Goal: Complete application form: Complete application form

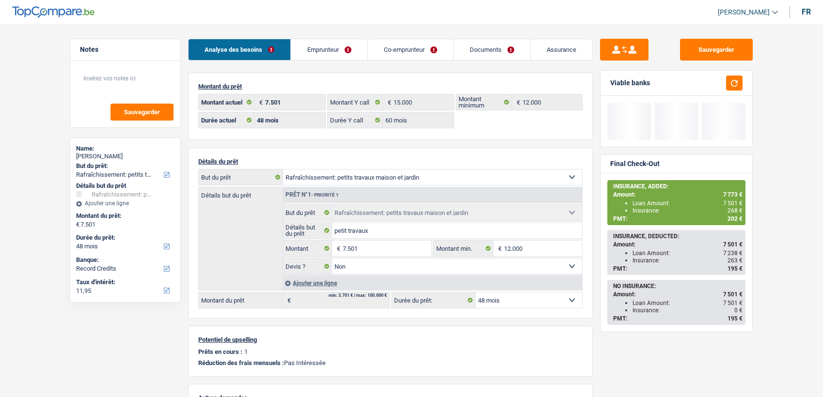
select select "houseOrGarden"
select select "48"
select select "60"
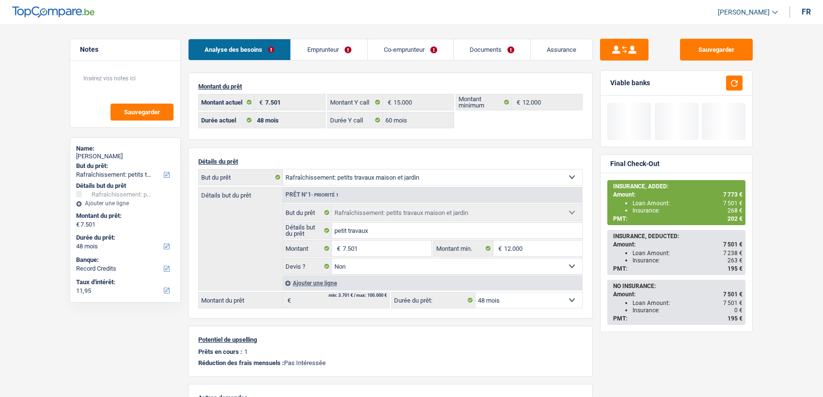
select select "houseOrGarden"
select select "false"
select select "48"
select select "32"
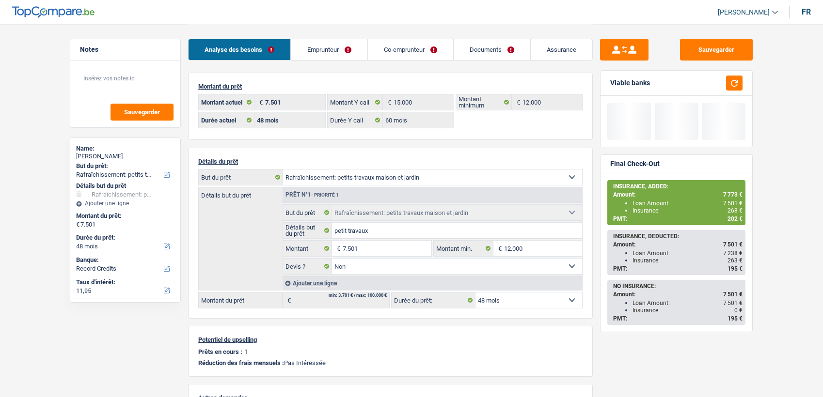
select select "cohabitation"
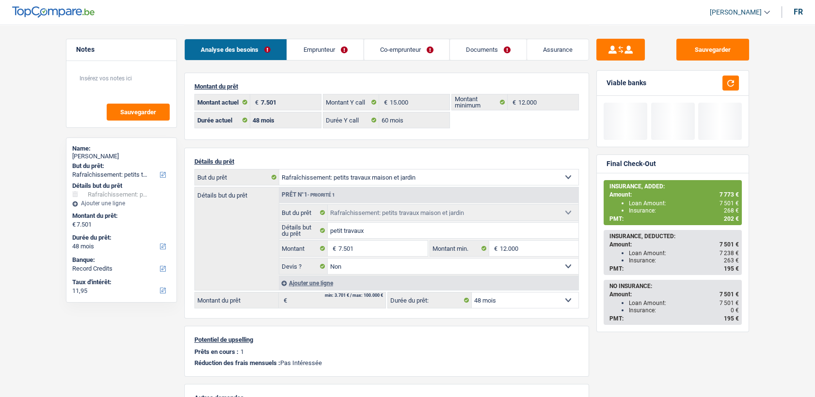
click at [329, 56] on link "Emprunteur" at bounding box center [325, 49] width 76 height 21
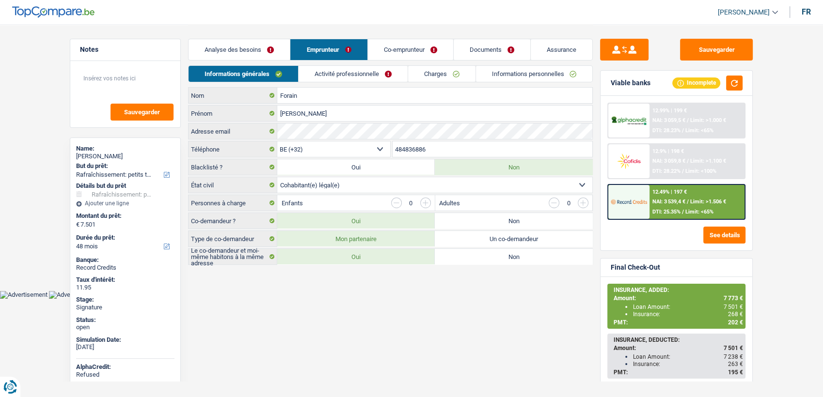
click at [320, 70] on link "Activité professionnelle" at bounding box center [352, 74] width 109 height 16
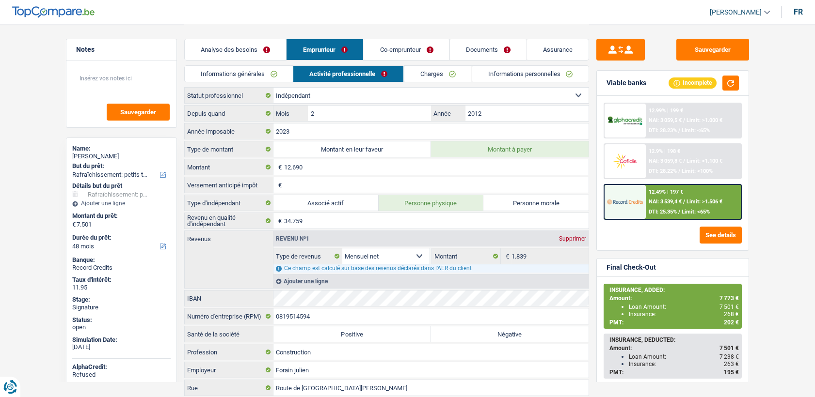
click at [276, 75] on link "Informations générales" at bounding box center [239, 74] width 109 height 16
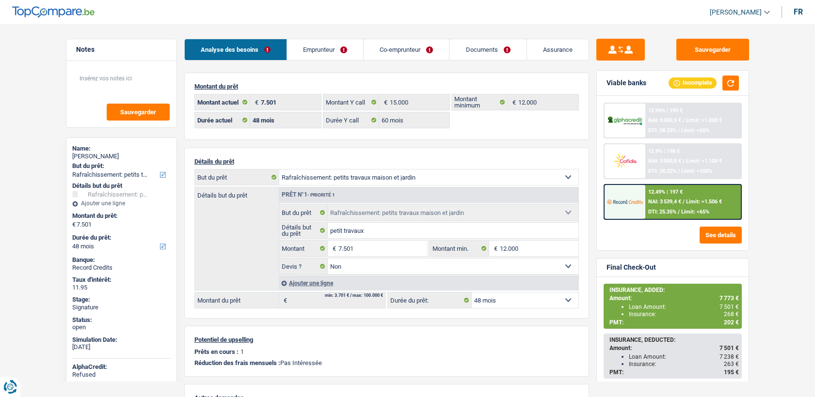
select select "houseOrGarden"
select select "48"
select select "32"
select select "cohabitation"
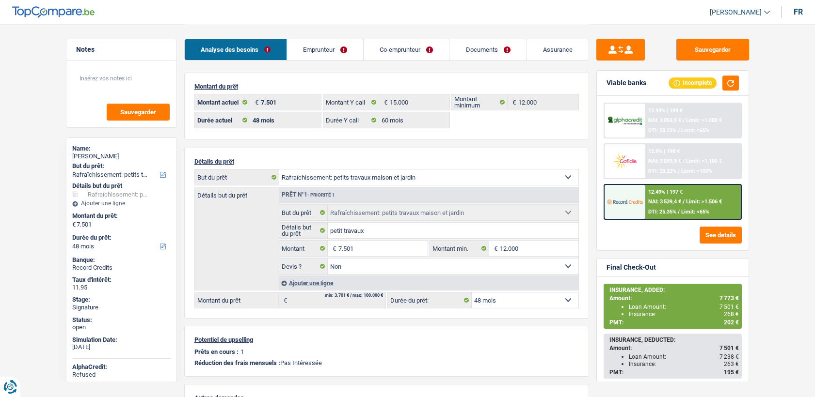
click at [396, 45] on link "Co-emprunteur" at bounding box center [405, 49] width 85 height 21
